Goal: Check status: Check status

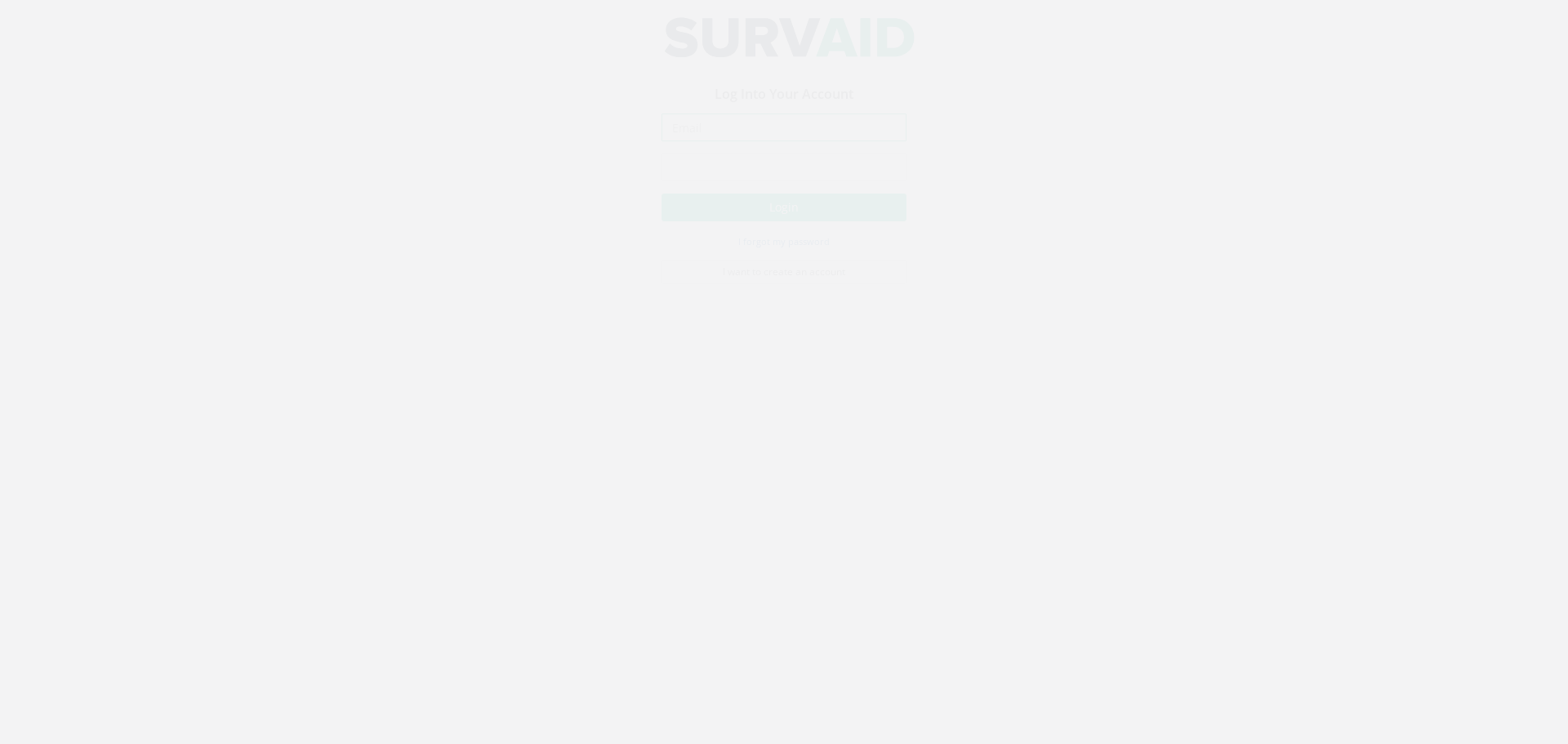
click at [775, 144] on input "email" at bounding box center [784, 143] width 245 height 28
type input "[EMAIL_ADDRESS][DOMAIN_NAME]"
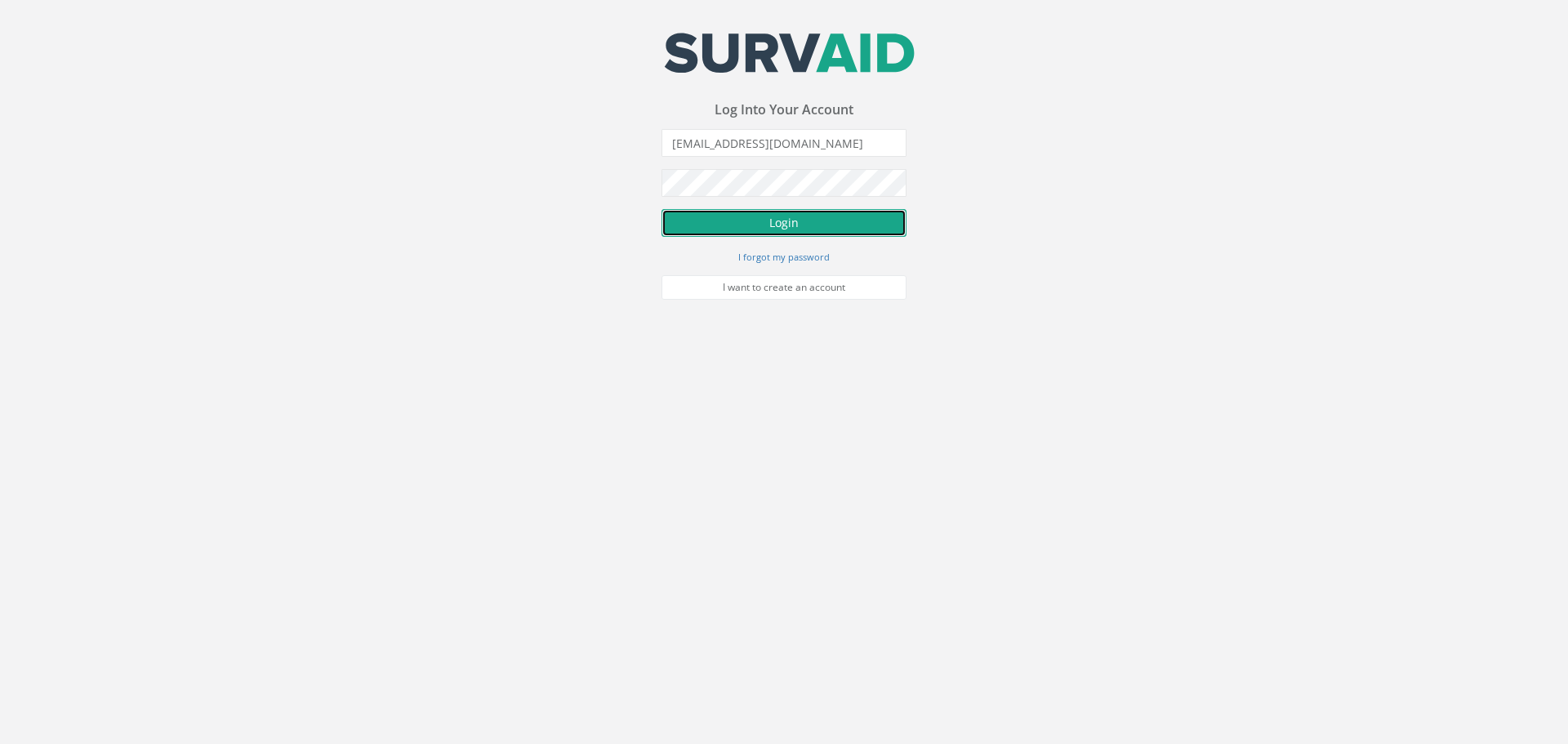
click at [808, 215] on button "Login" at bounding box center [784, 223] width 245 height 28
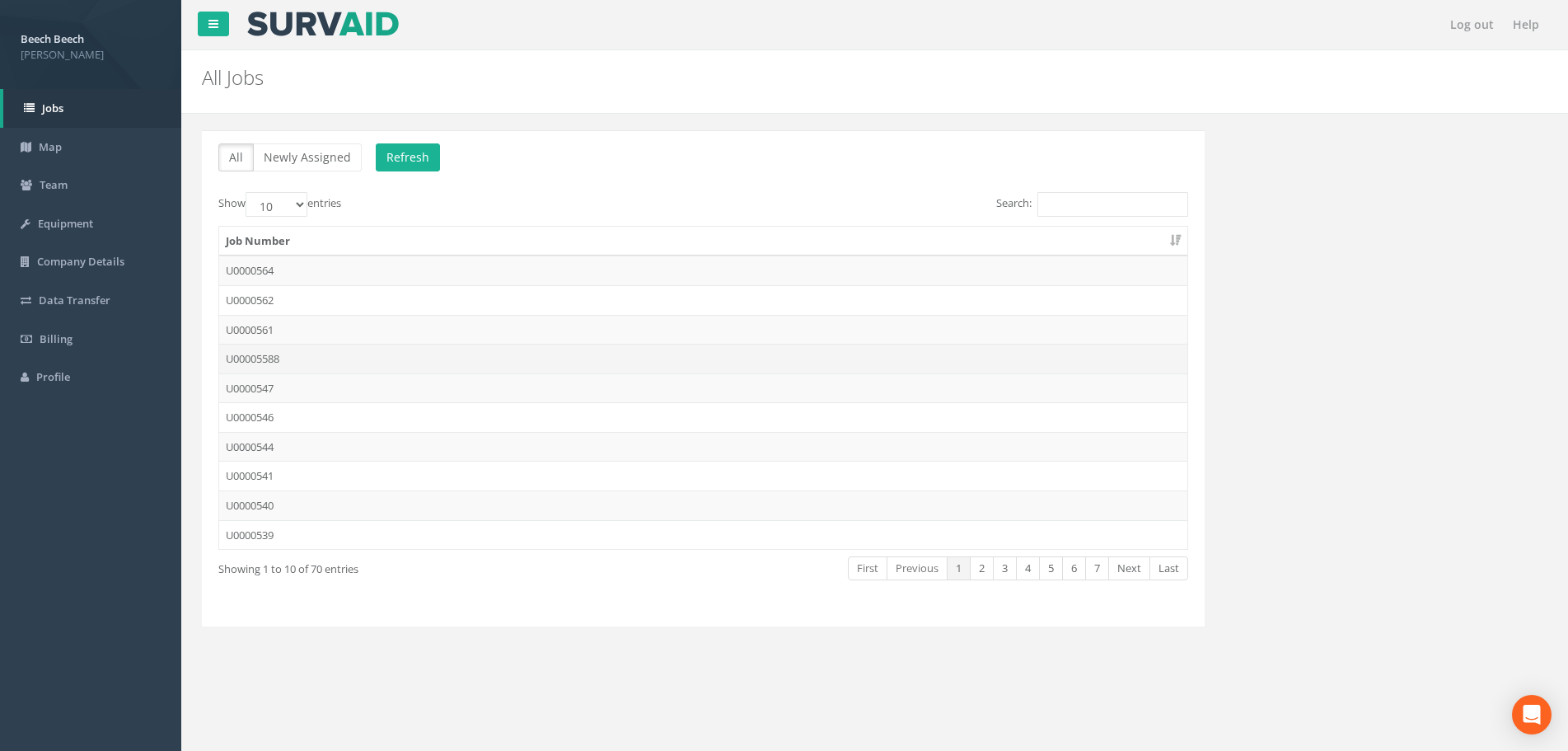
click at [284, 362] on td "U00005588" at bounding box center [703, 358] width 968 height 29
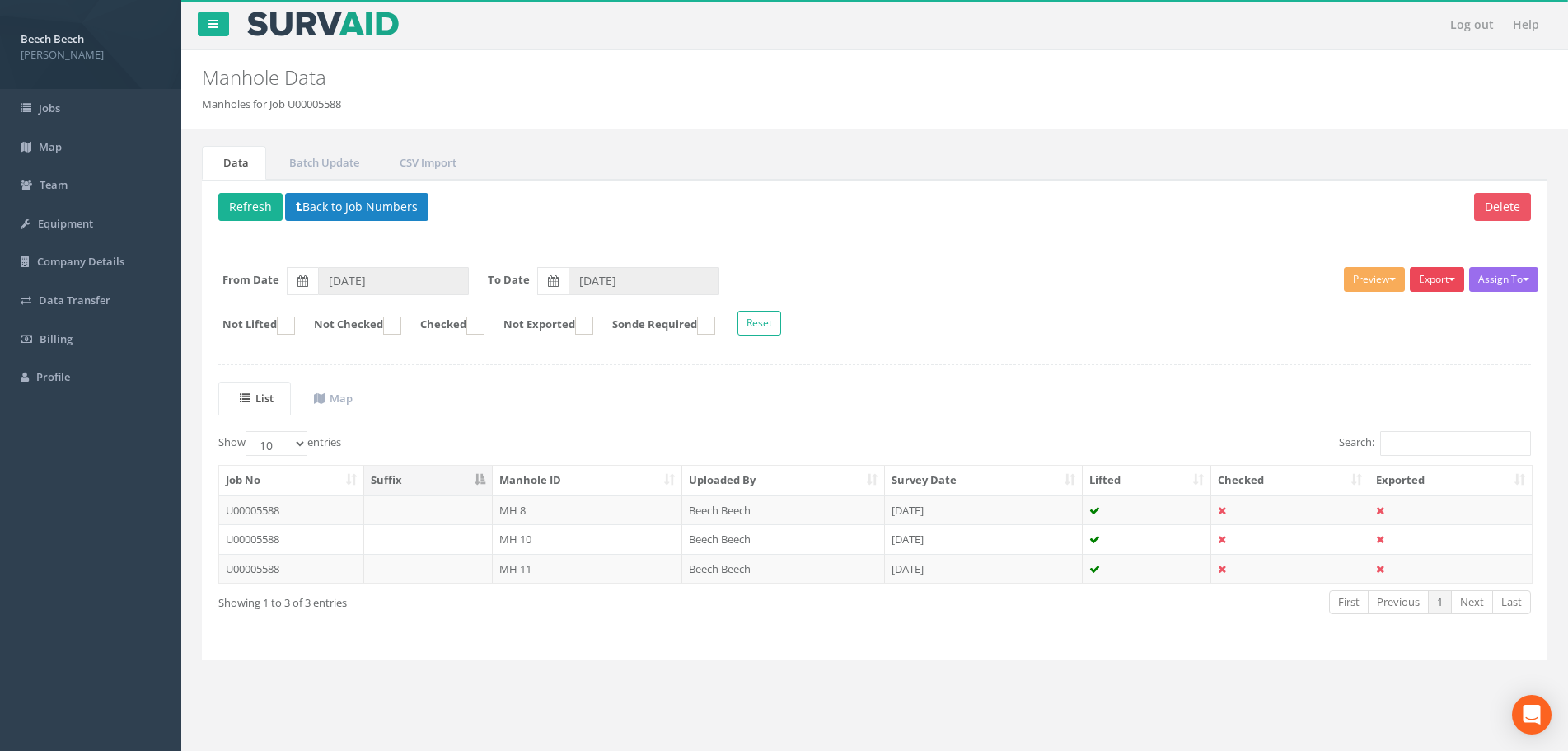
click at [1445, 276] on button "Export" at bounding box center [1437, 279] width 55 height 24
click at [1367, 308] on link "LFP Manhole" at bounding box center [1396, 314] width 140 height 25
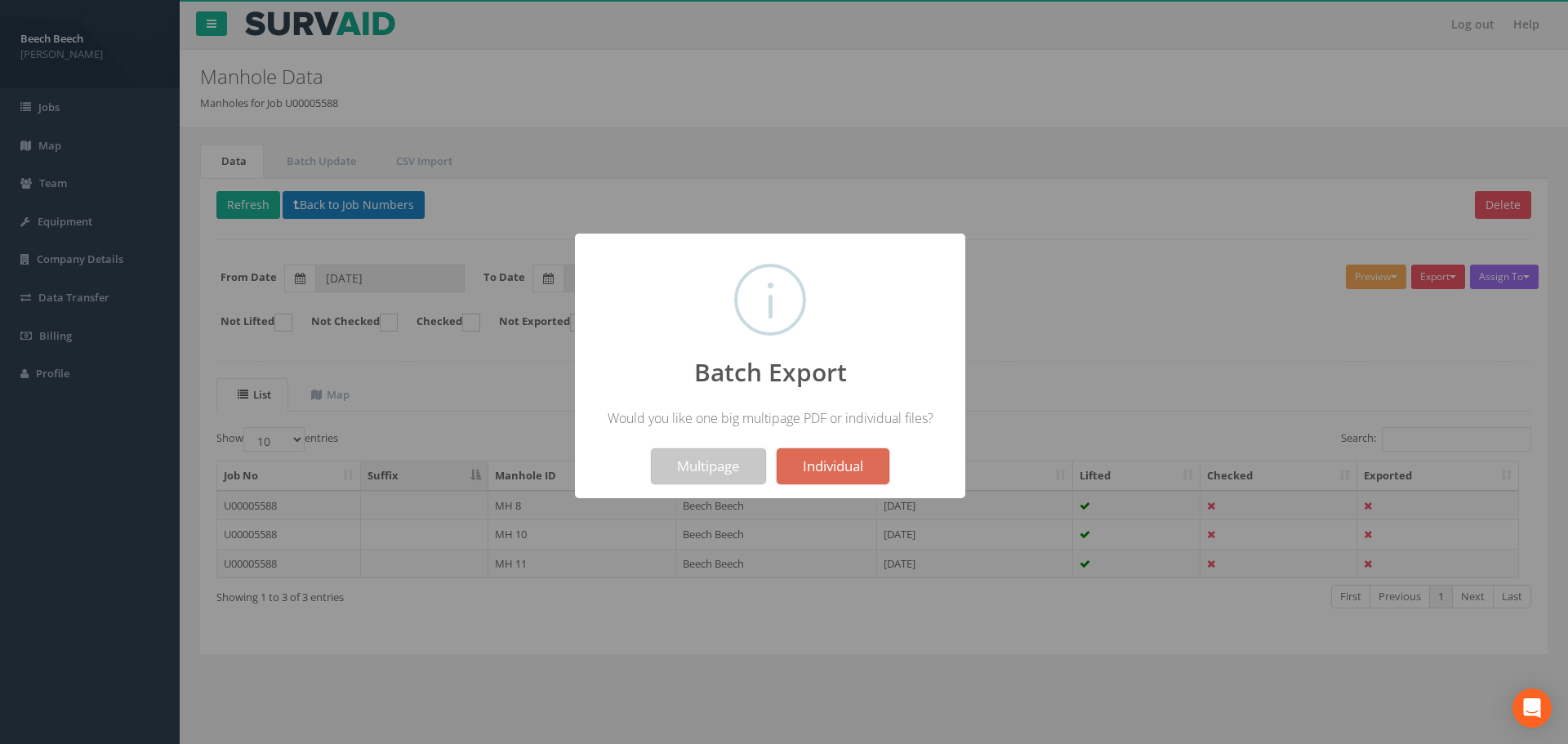
click at [702, 457] on button "Multipage" at bounding box center [708, 465] width 115 height 36
